Goal: Information Seeking & Learning: Learn about a topic

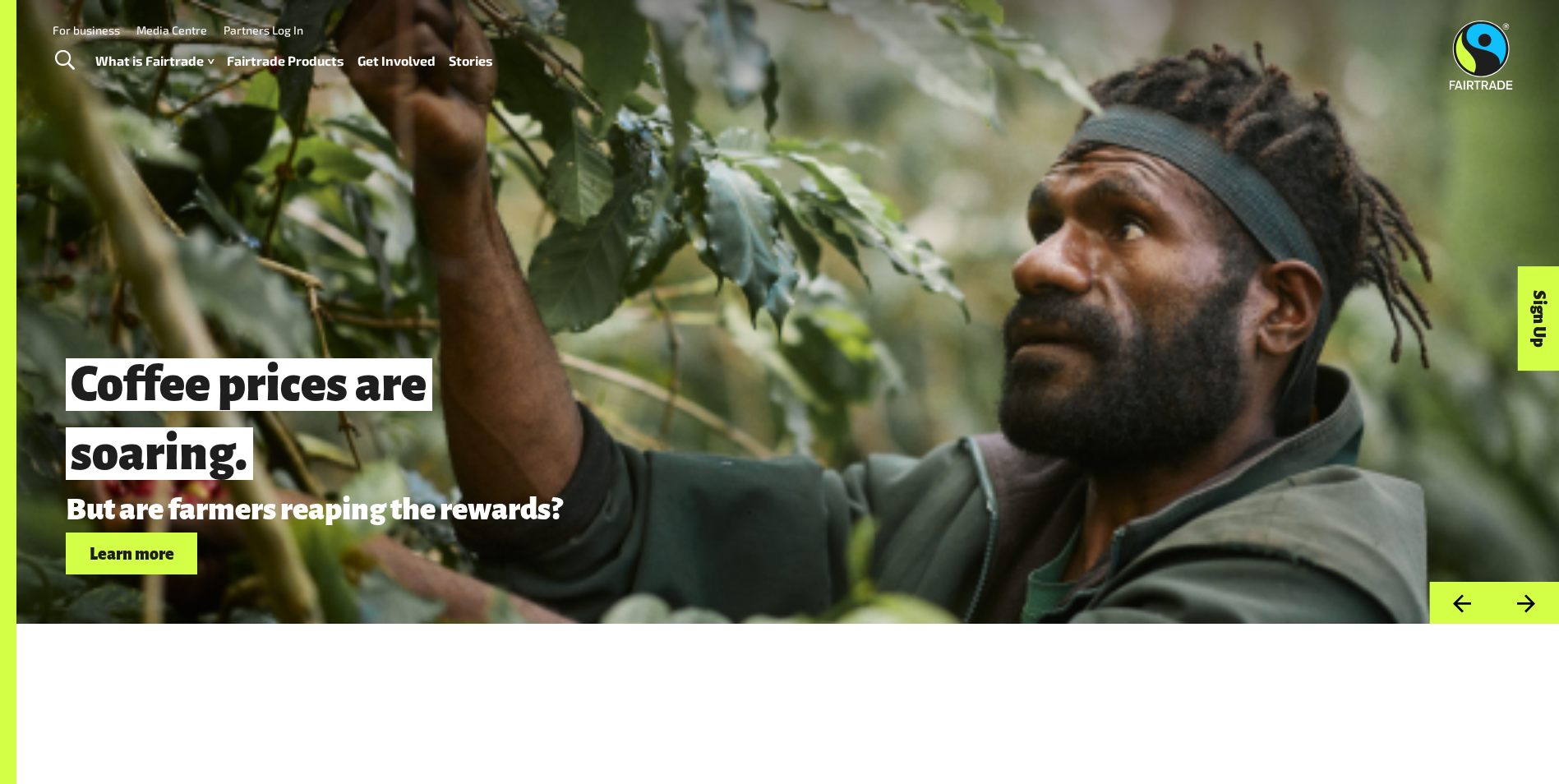
click at [308, 64] on link "Fairtrade Products" at bounding box center [285, 61] width 117 height 24
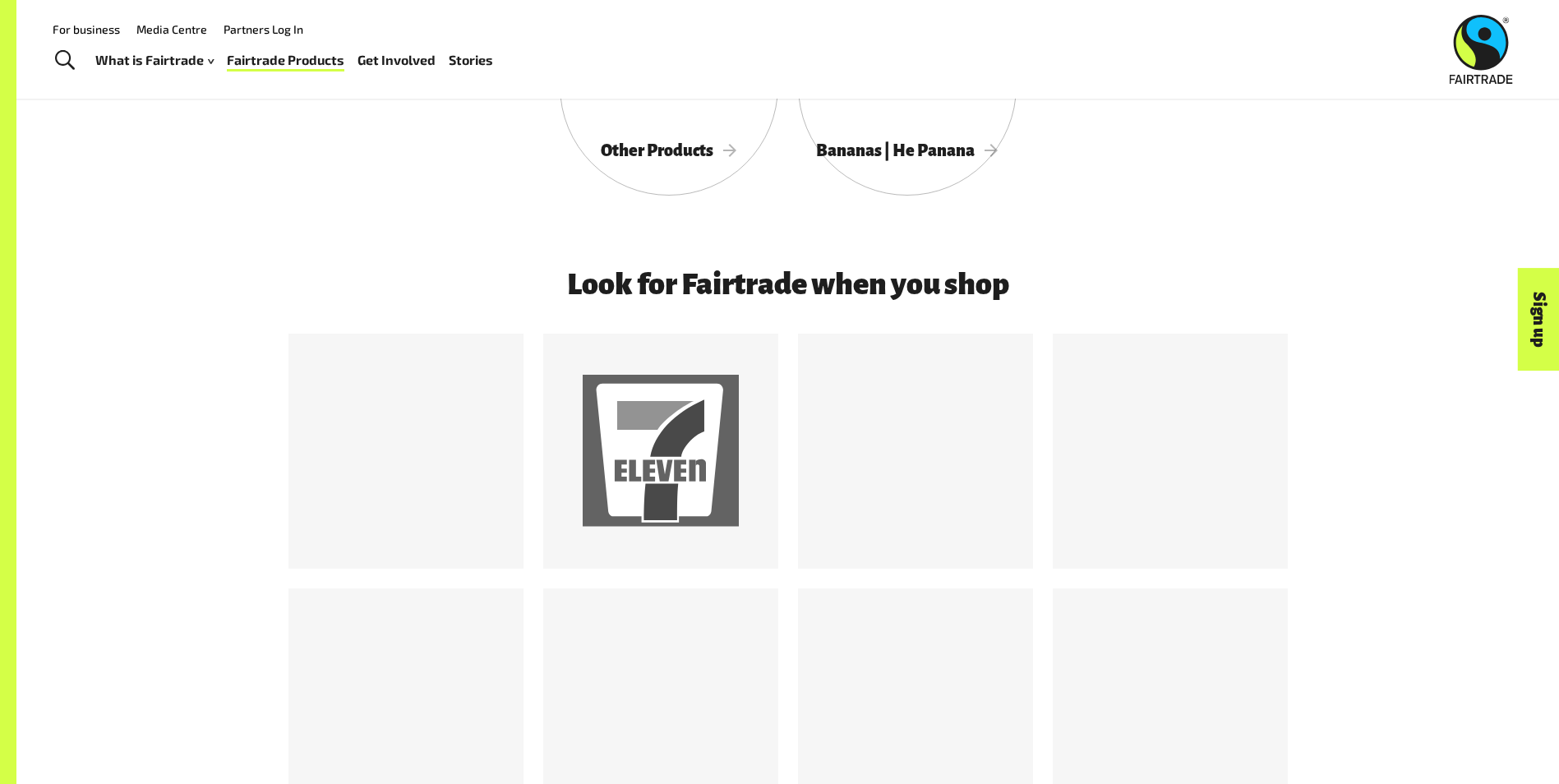
scroll to position [986, 0]
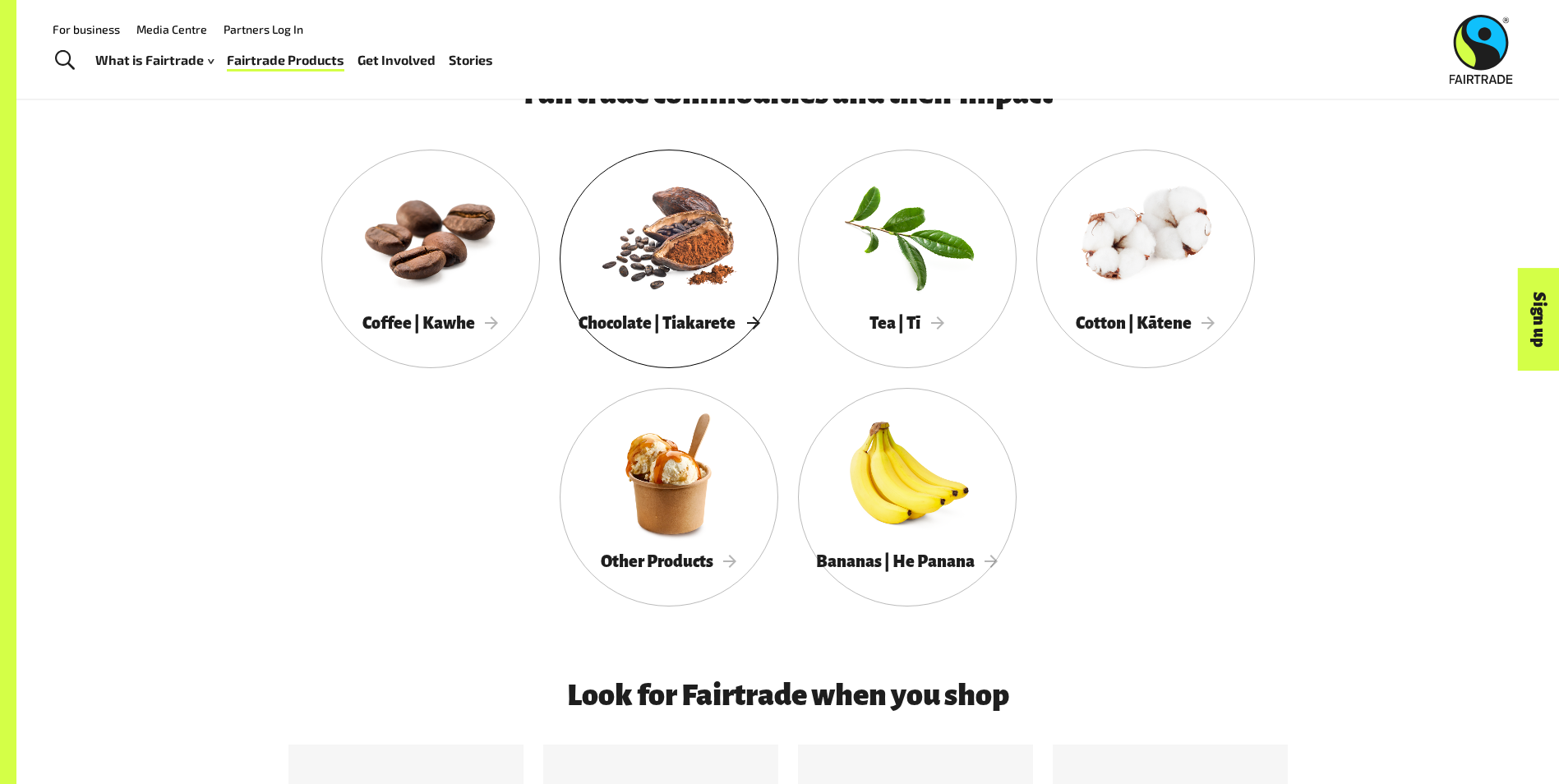
click at [730, 264] on div at bounding box center [668, 235] width 218 height 142
